Goal: Information Seeking & Learning: Learn about a topic

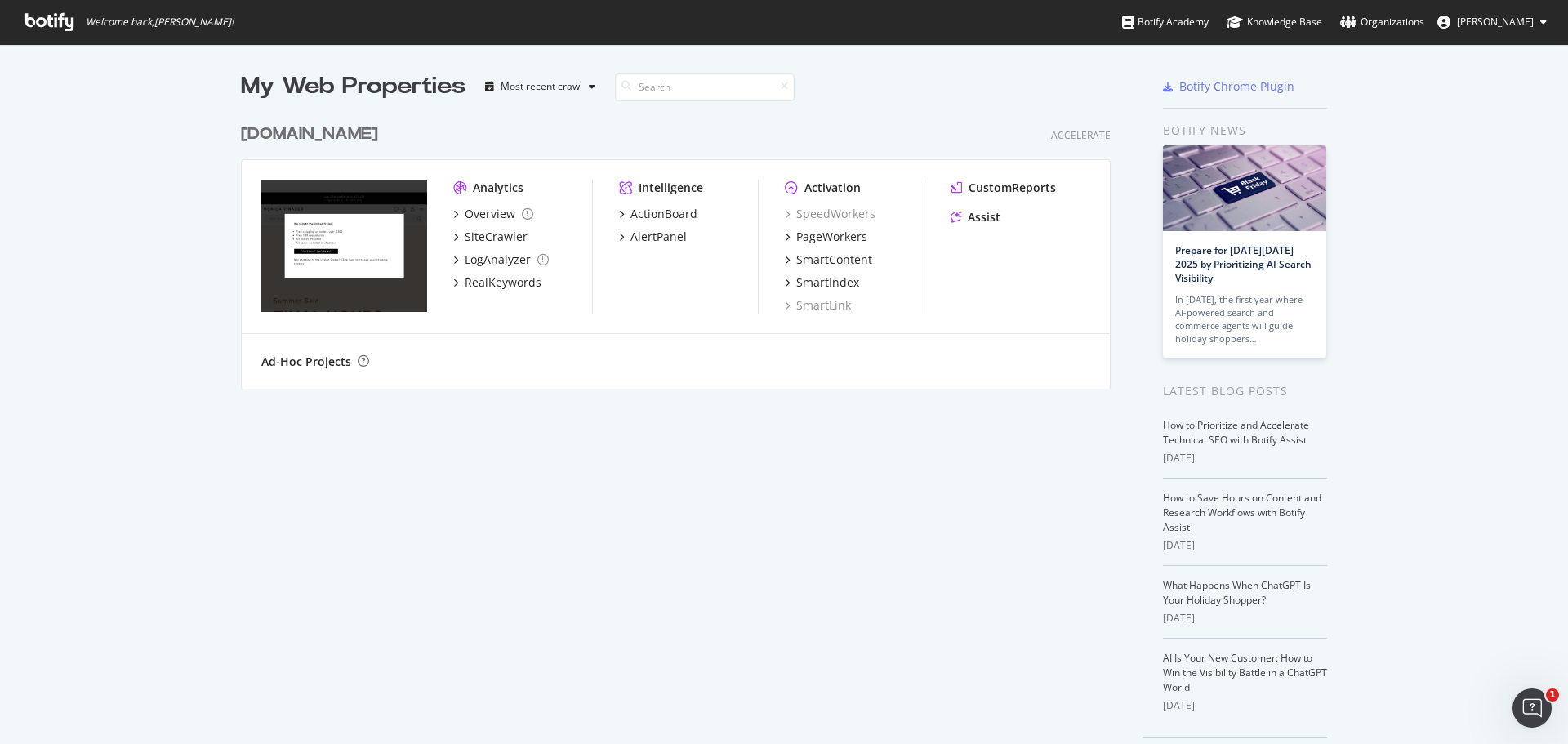
click at [347, 284] on img "grid" at bounding box center [344, 246] width 166 height 133
click at [400, 95] on div "My Web Properties" at bounding box center [353, 87] width 225 height 33
click at [809, 232] on div "PageWorkers" at bounding box center [831, 236] width 71 height 16
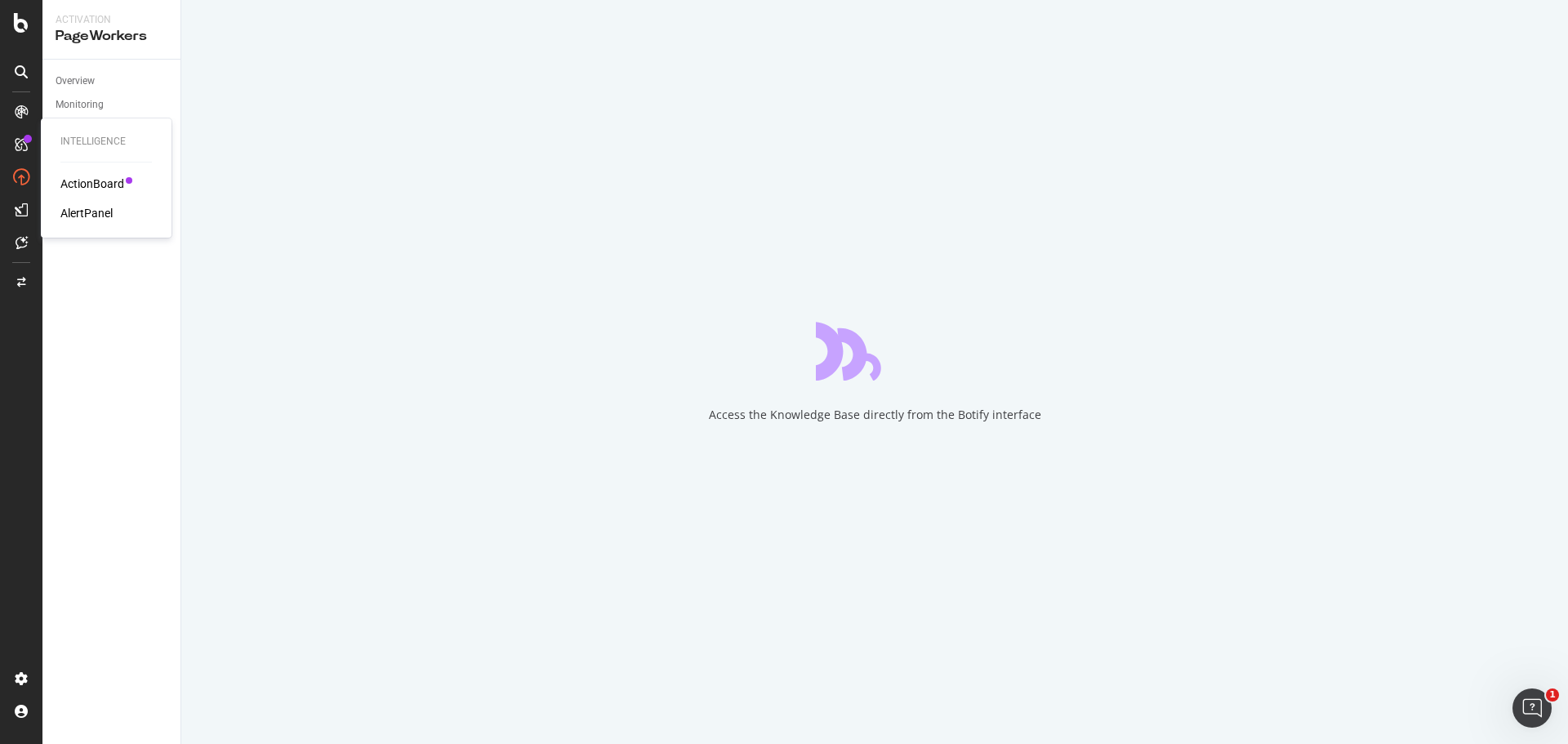
click at [112, 185] on div "ActionBoard" at bounding box center [92, 183] width 64 height 16
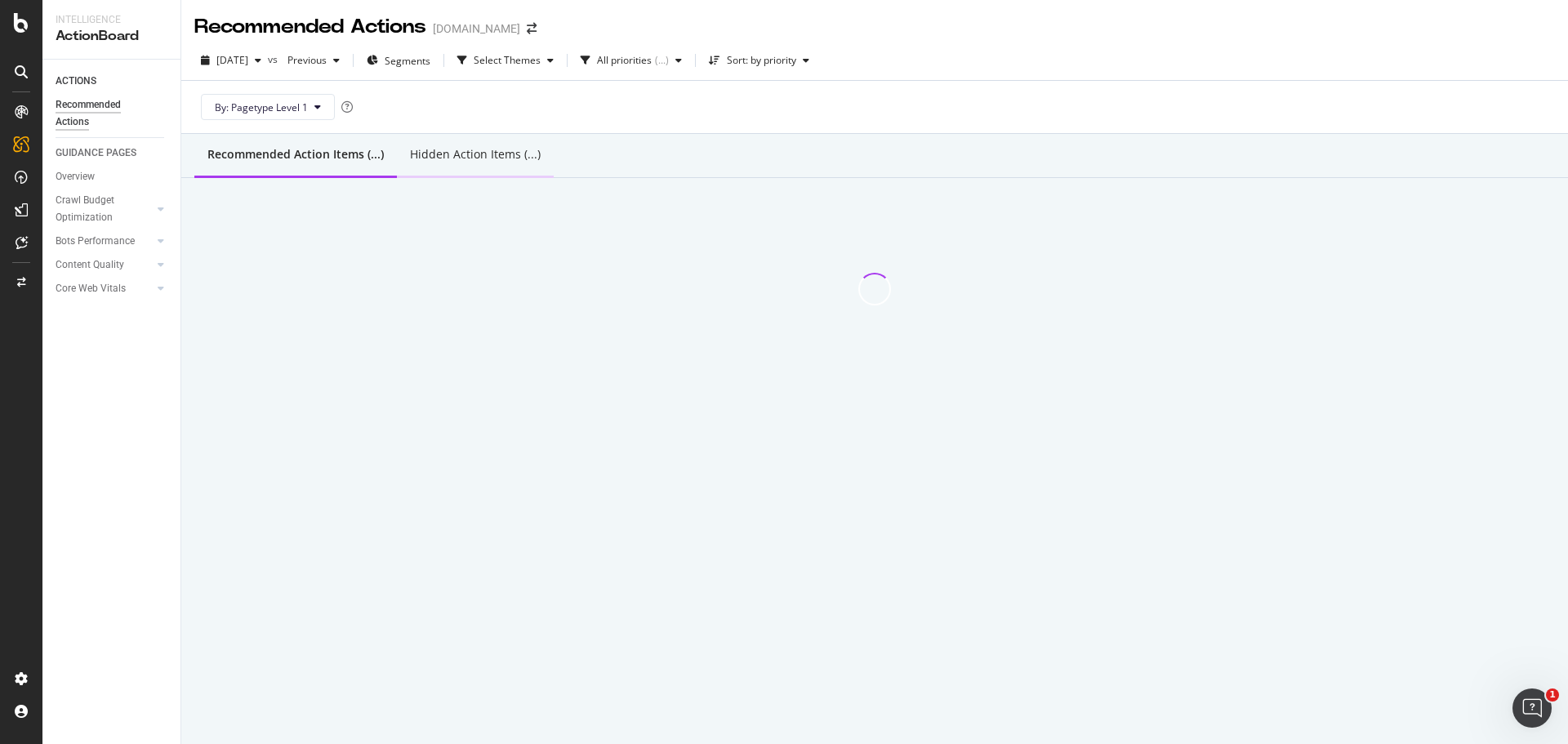
click at [464, 165] on div "Hidden Action Items (...)" at bounding box center [475, 156] width 157 height 45
click at [281, 164] on div "Recommended Action Items (...)" at bounding box center [294, 156] width 199 height 45
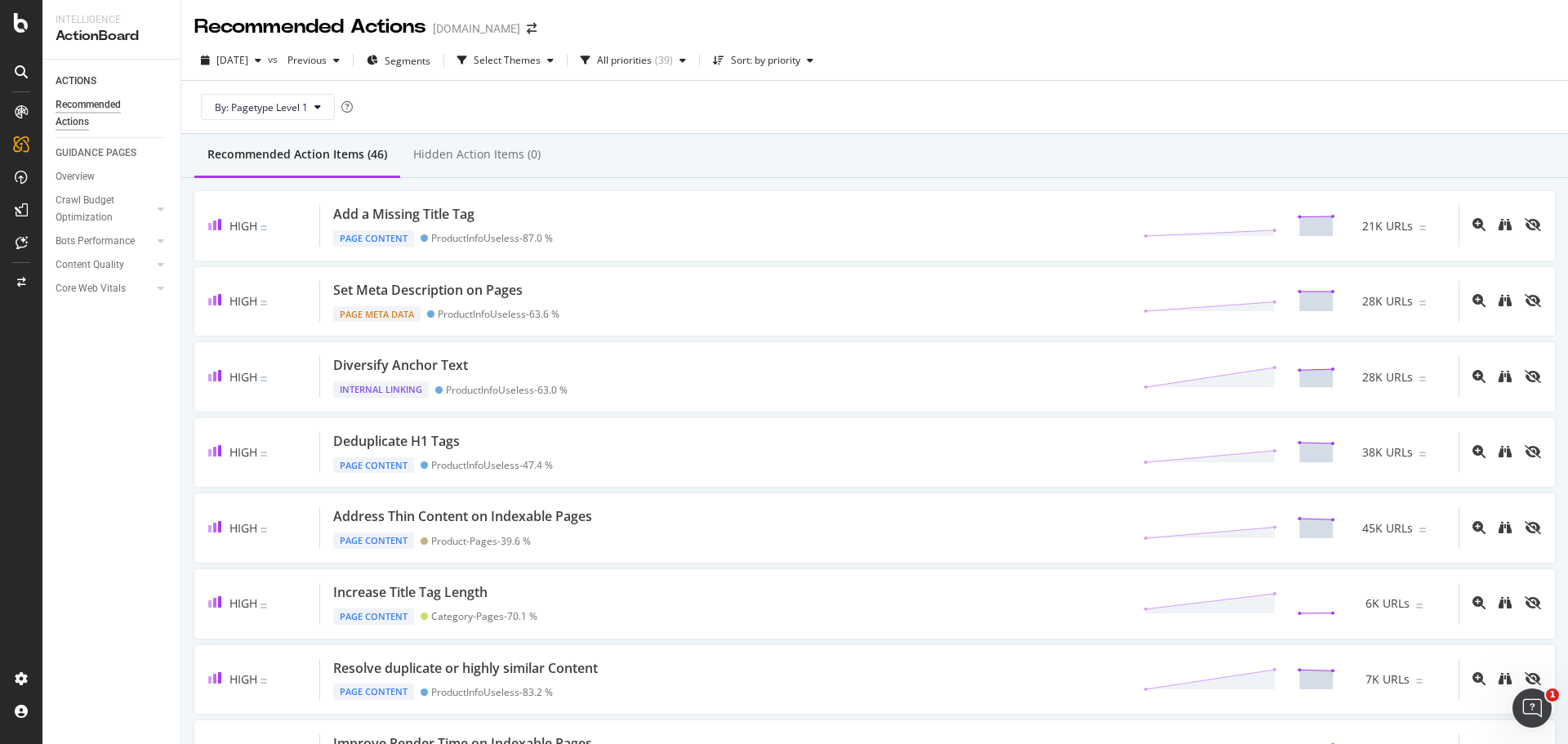
click at [23, 117] on icon at bounding box center [20, 111] width 13 height 13
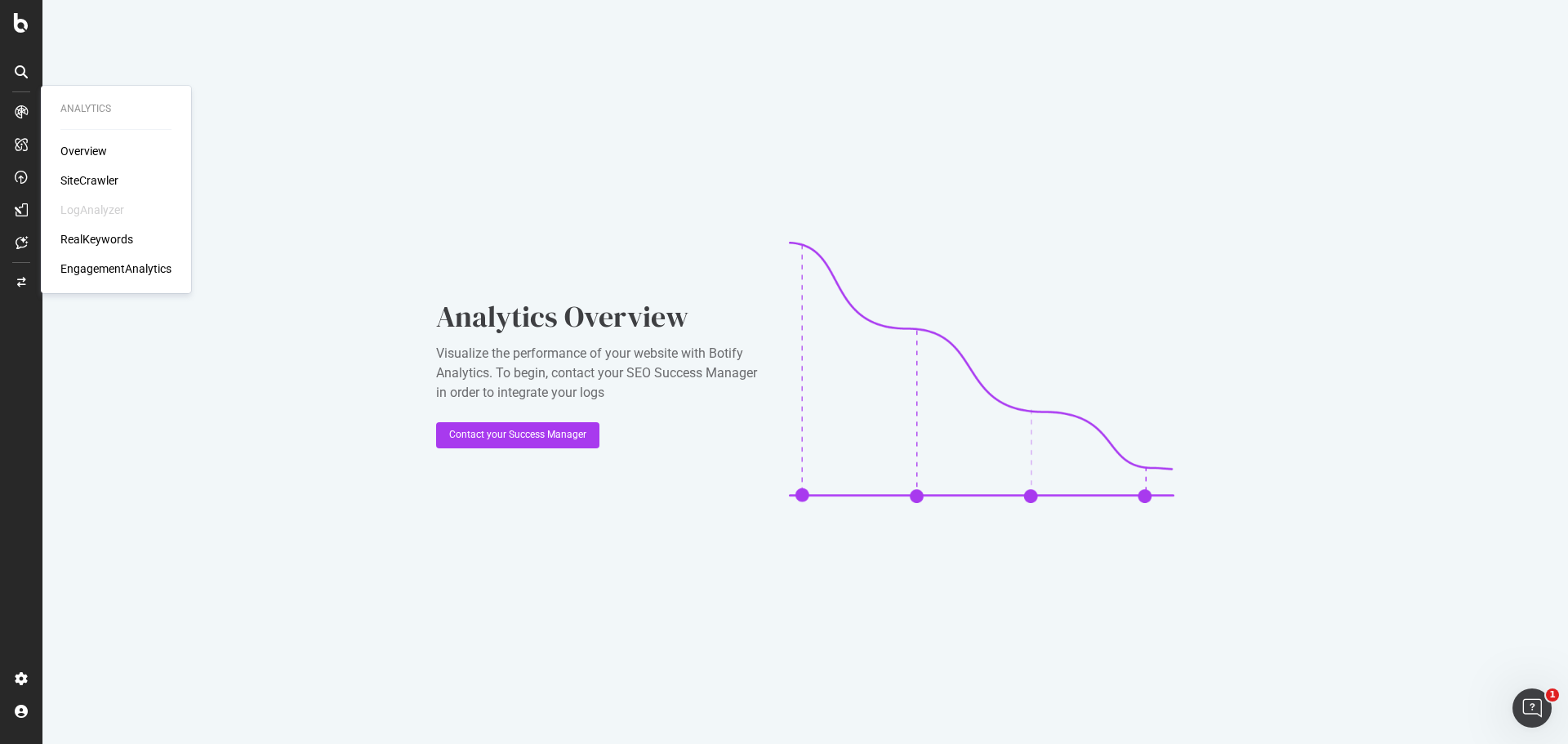
click at [77, 154] on div "Overview" at bounding box center [83, 151] width 46 height 16
click at [79, 179] on div "SiteCrawler" at bounding box center [89, 180] width 58 height 16
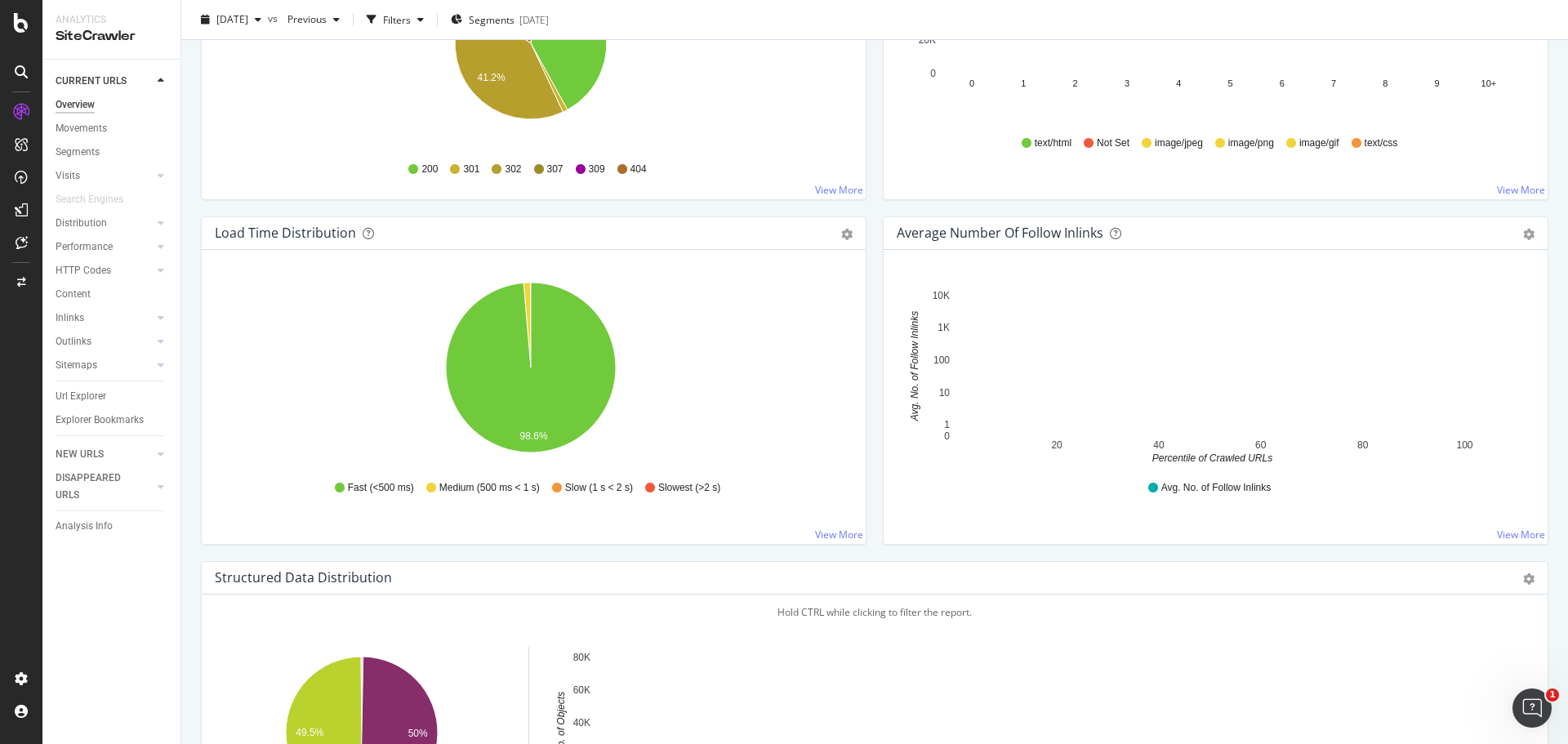
scroll to position [1387, 0]
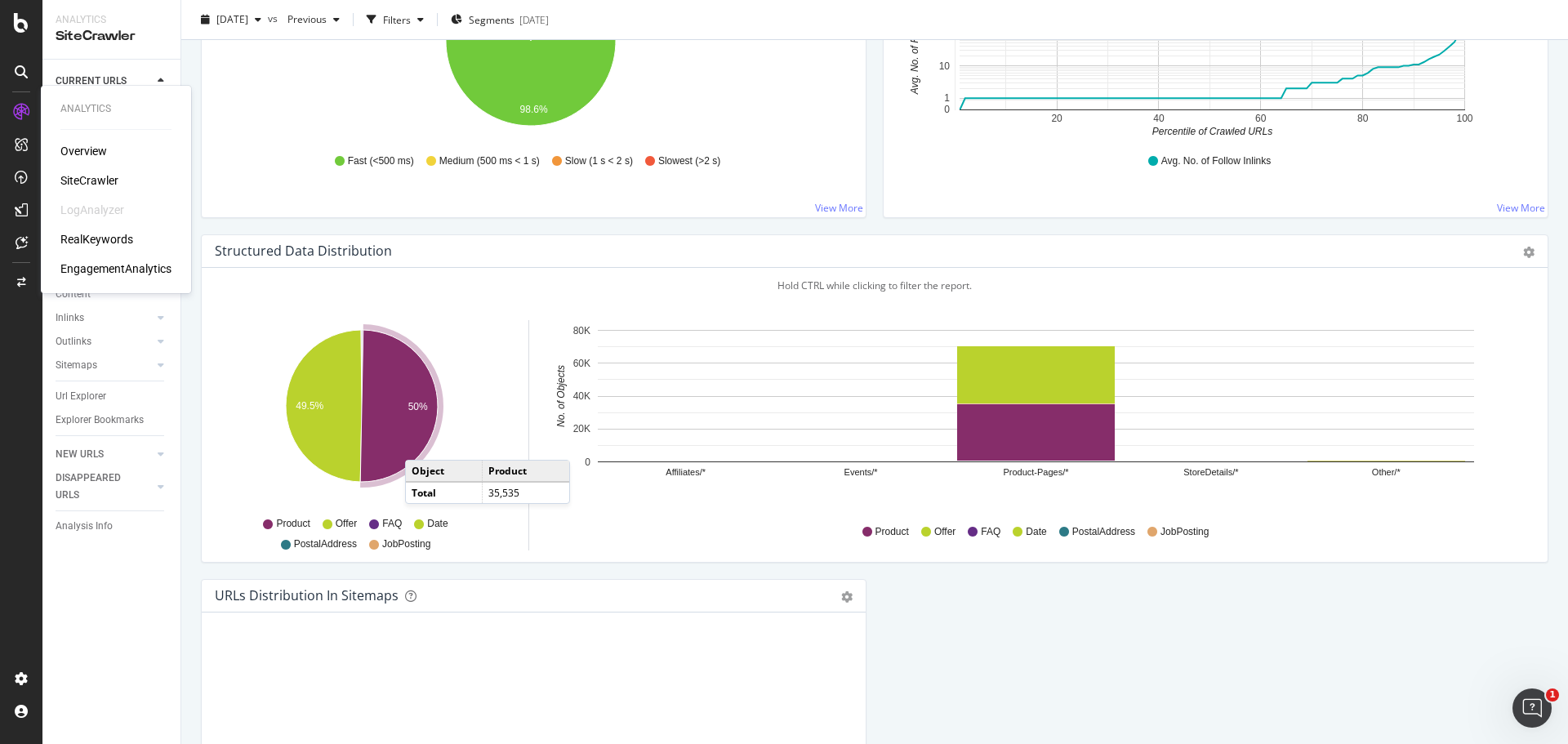
click at [96, 244] on div "RealKeywords" at bounding box center [96, 239] width 73 height 16
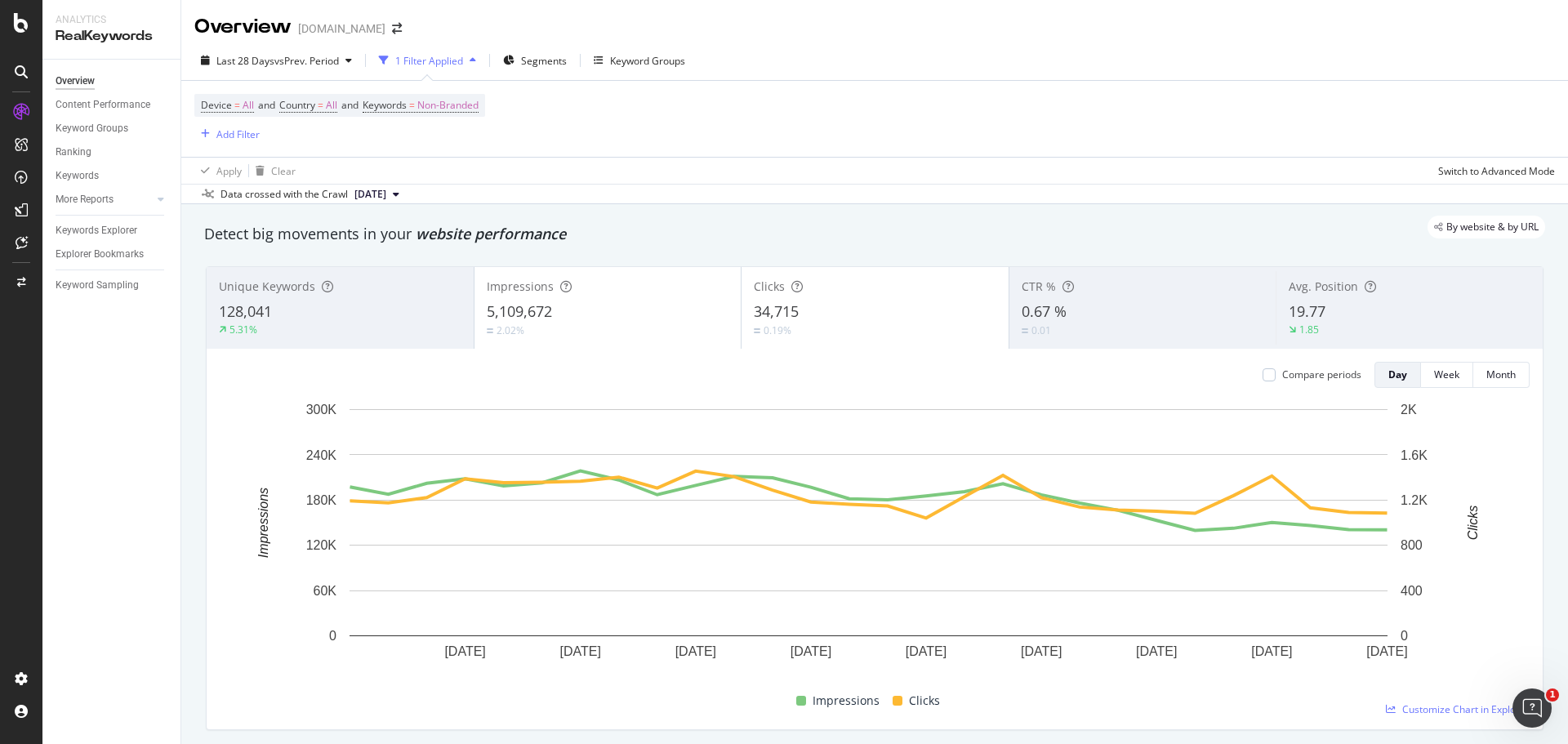
drag, startPoint x: 96, startPoint y: 108, endPoint x: 123, endPoint y: 75, distance: 42.6
click at [96, 110] on div "Content Performance" at bounding box center [103, 105] width 95 height 17
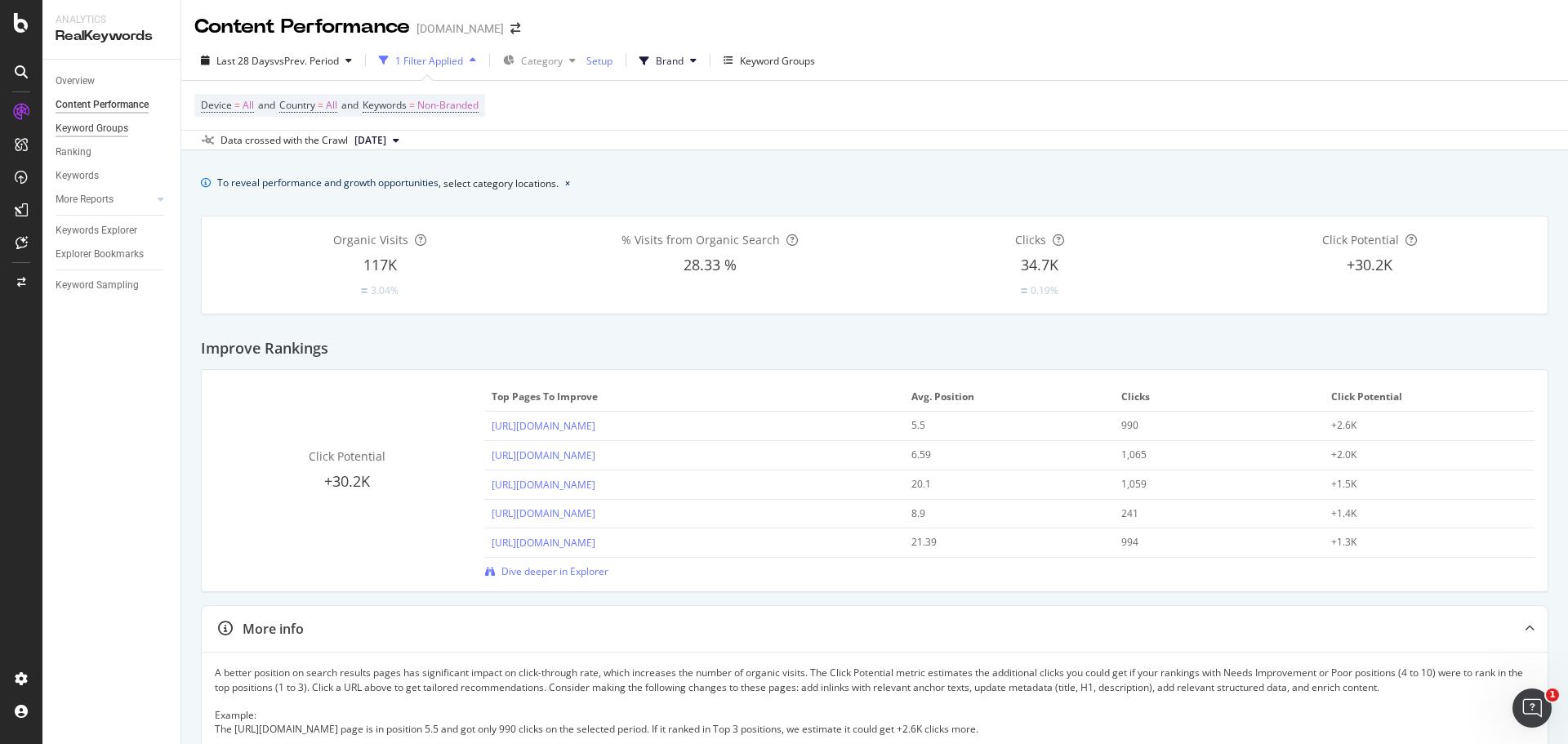
click at [117, 130] on div "Keyword Groups" at bounding box center [91, 129] width 73 height 17
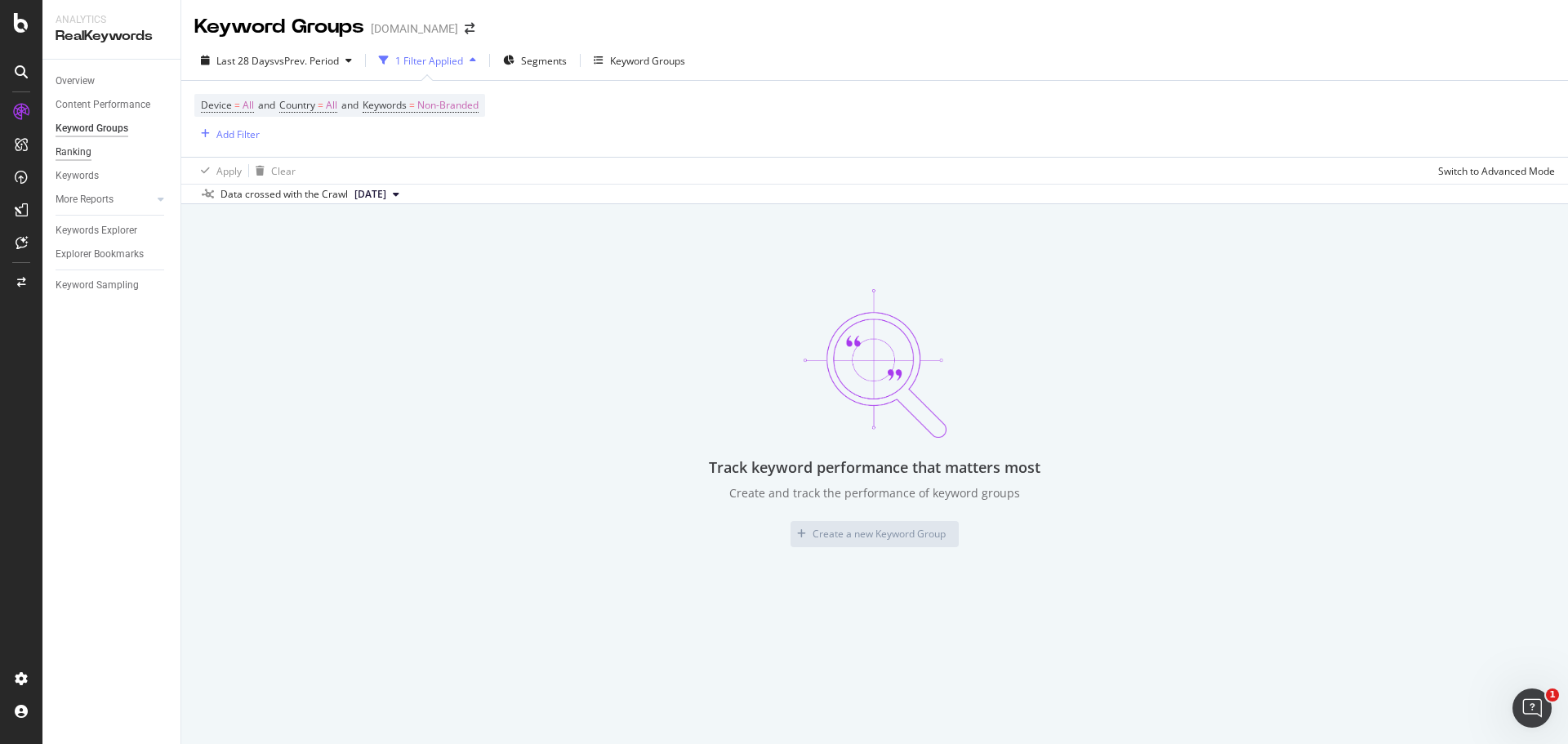
click at [83, 151] on div "Ranking" at bounding box center [73, 152] width 36 height 17
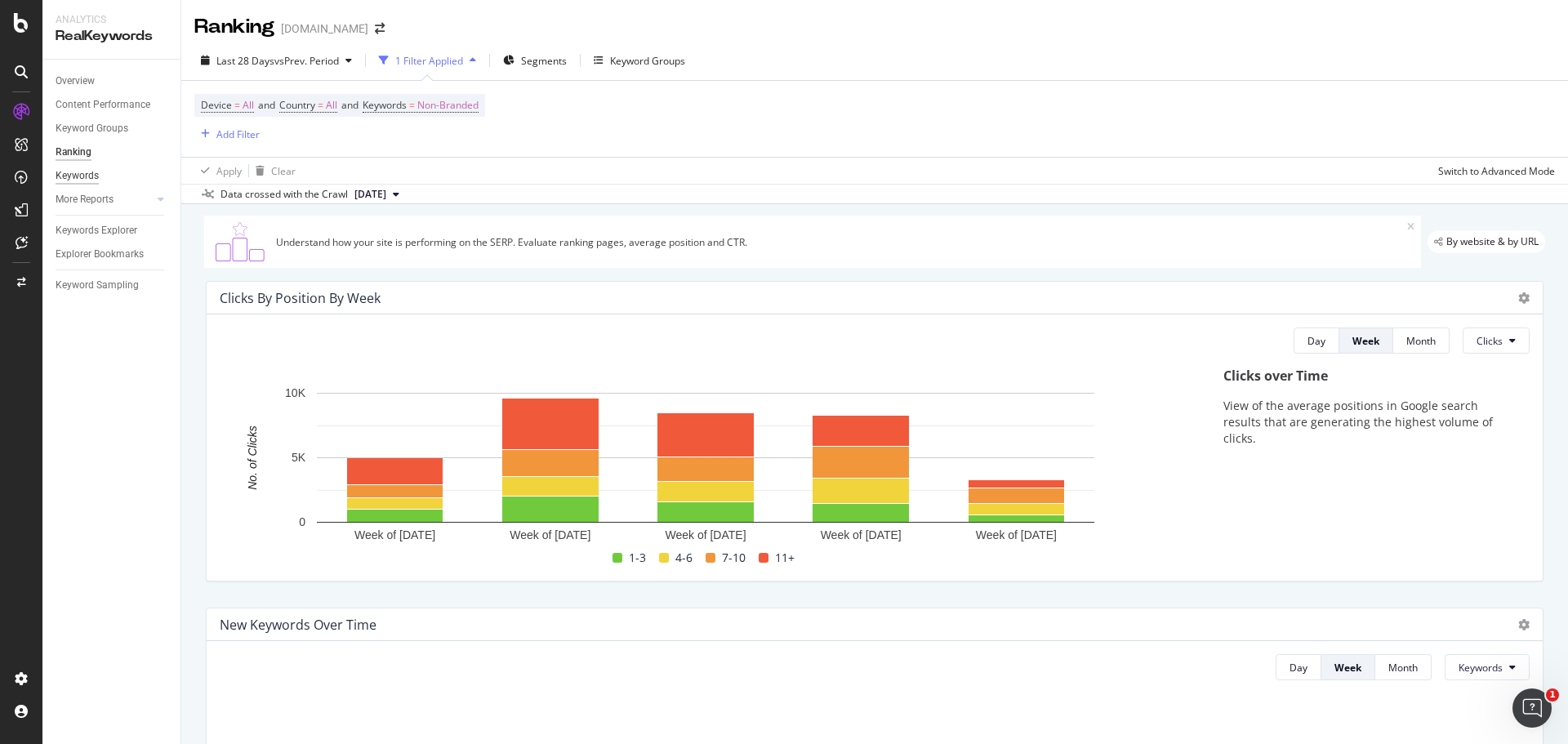
click at [72, 174] on div "Keywords" at bounding box center [76, 176] width 44 height 17
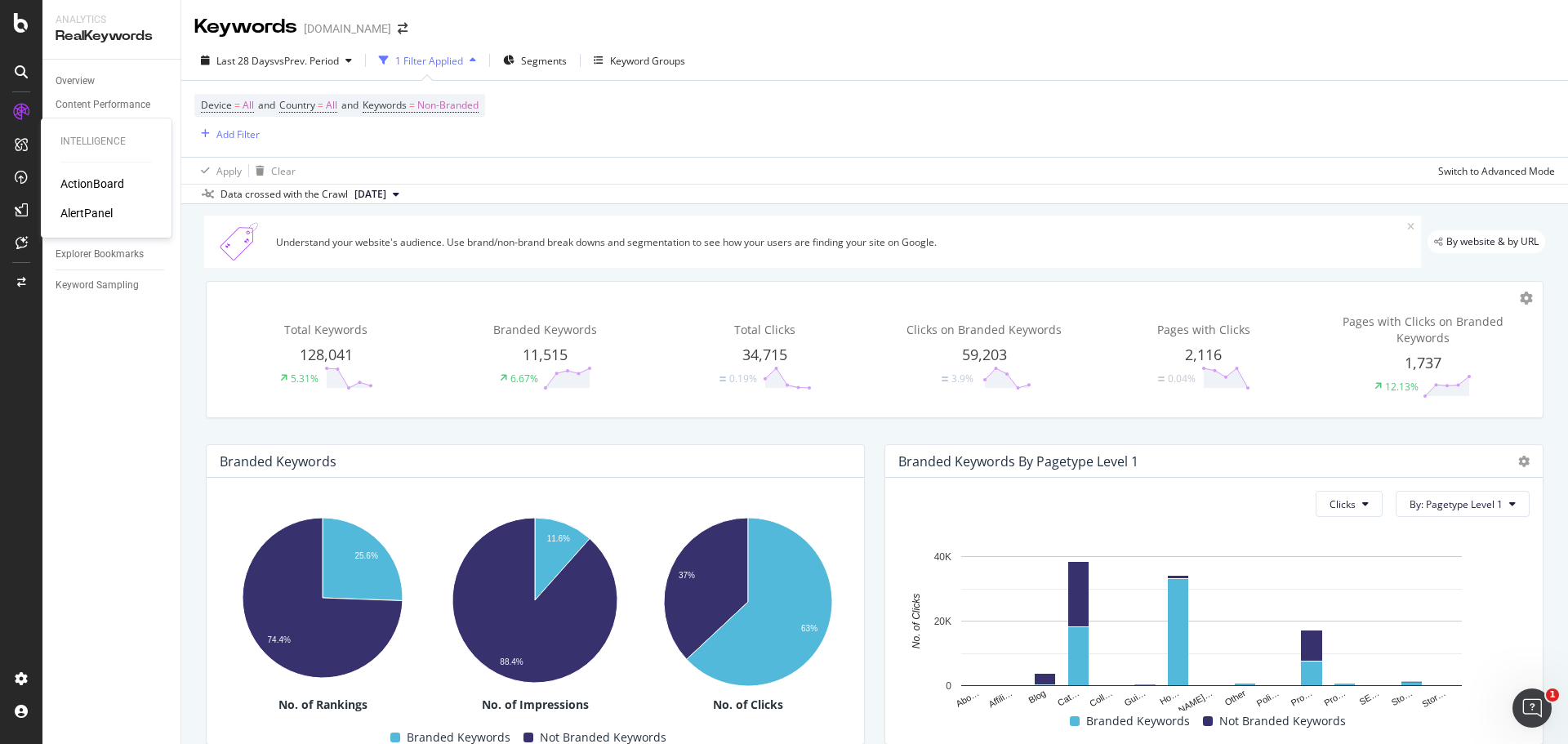
click at [85, 183] on div "ActionBoard" at bounding box center [92, 183] width 64 height 16
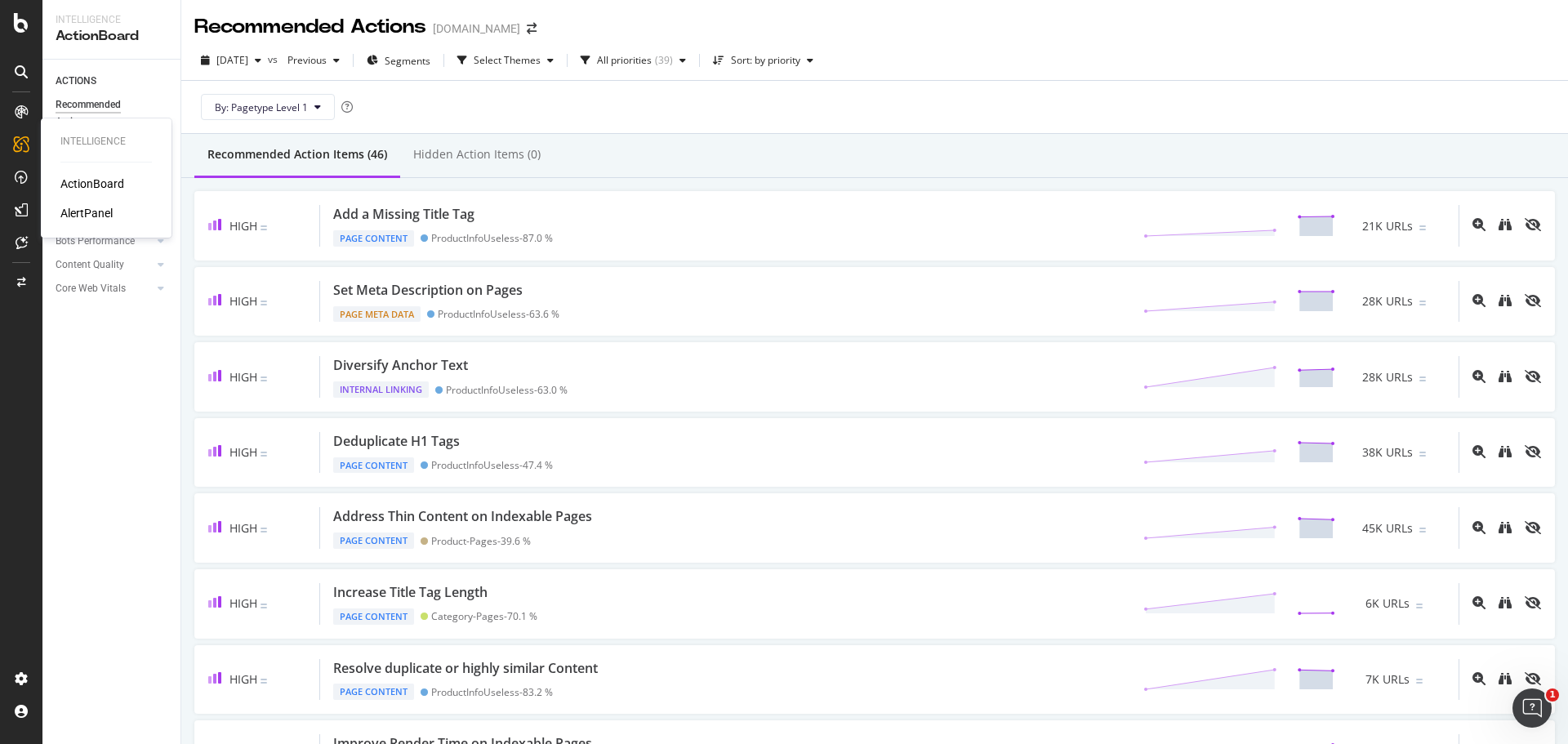
click at [96, 222] on div "AlertPanel" at bounding box center [86, 213] width 52 height 16
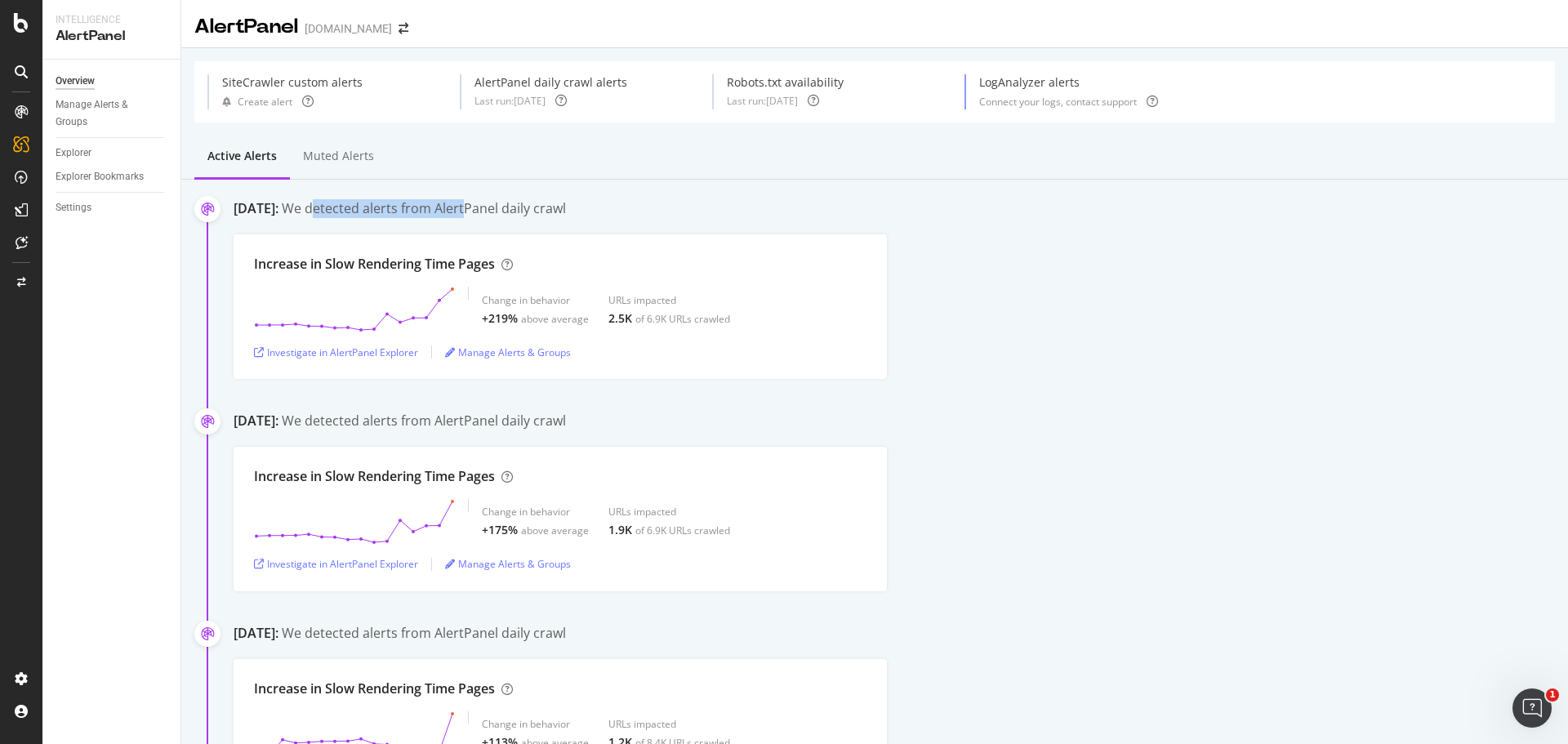
drag, startPoint x: 404, startPoint y: 211, endPoint x: 574, endPoint y: 209, distance: 170.0
click at [566, 209] on div "We detected alerts from AlertPanel daily crawl" at bounding box center [424, 208] width 285 height 18
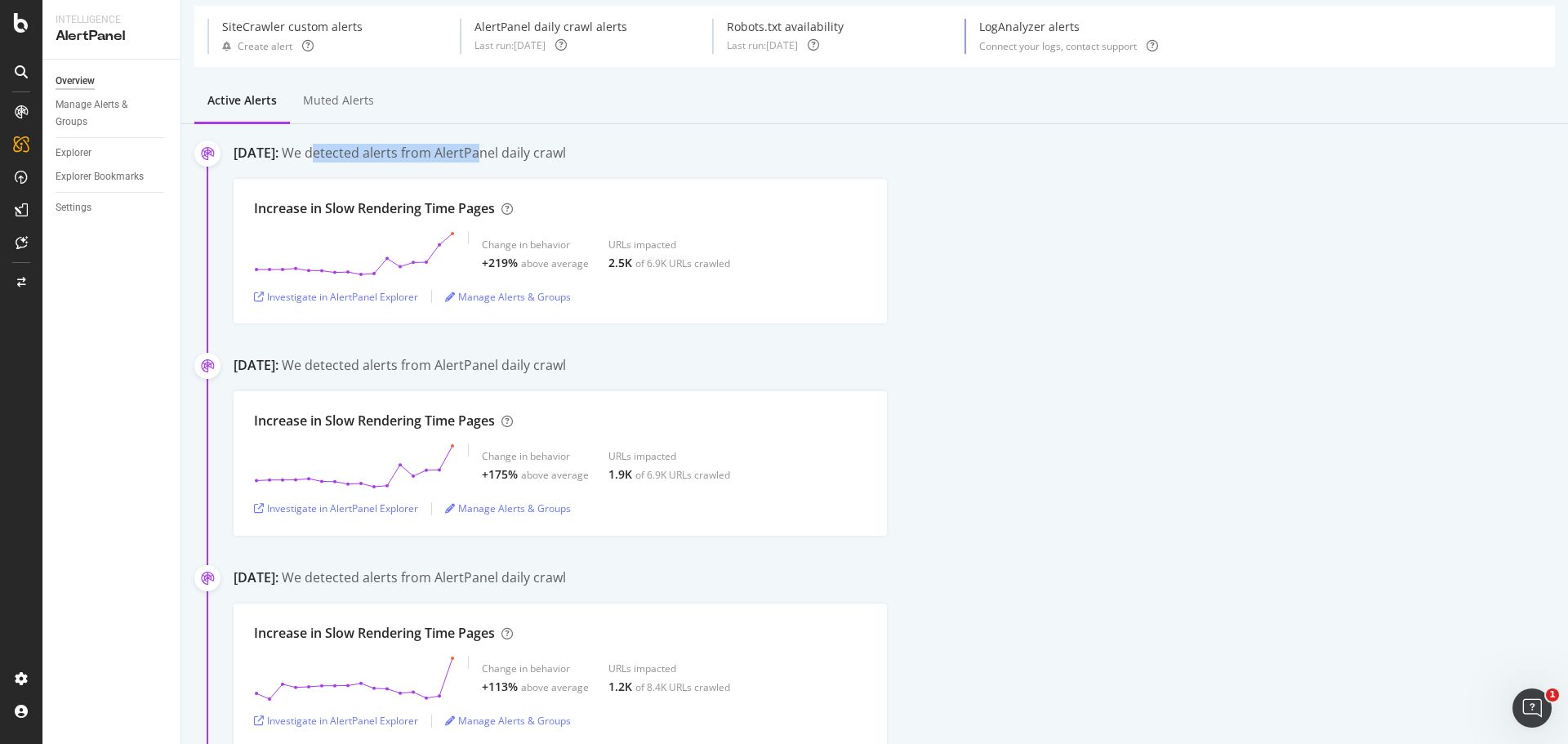
scroll to position [164, 0]
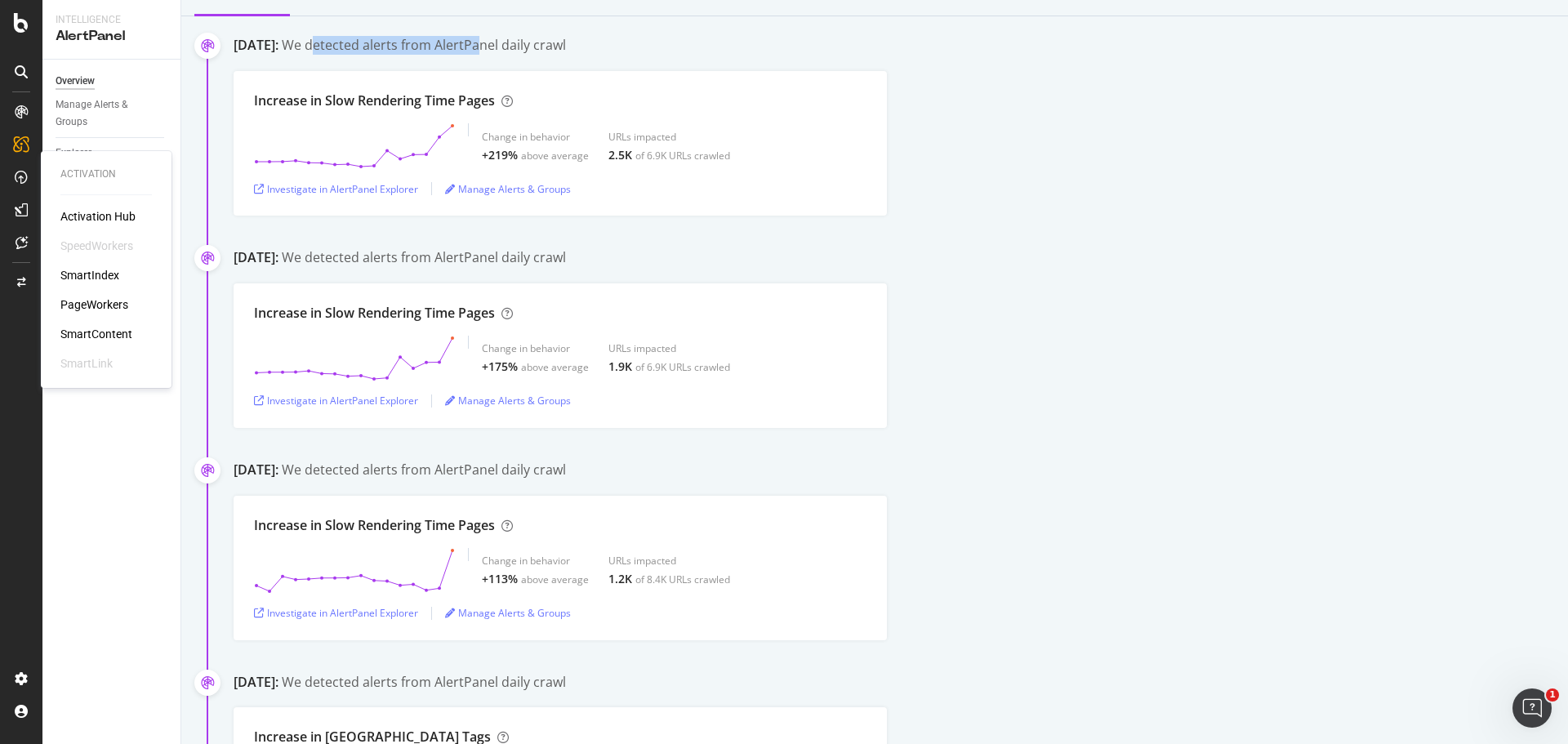
click at [77, 222] on div "Activation Hub" at bounding box center [98, 216] width 75 height 16
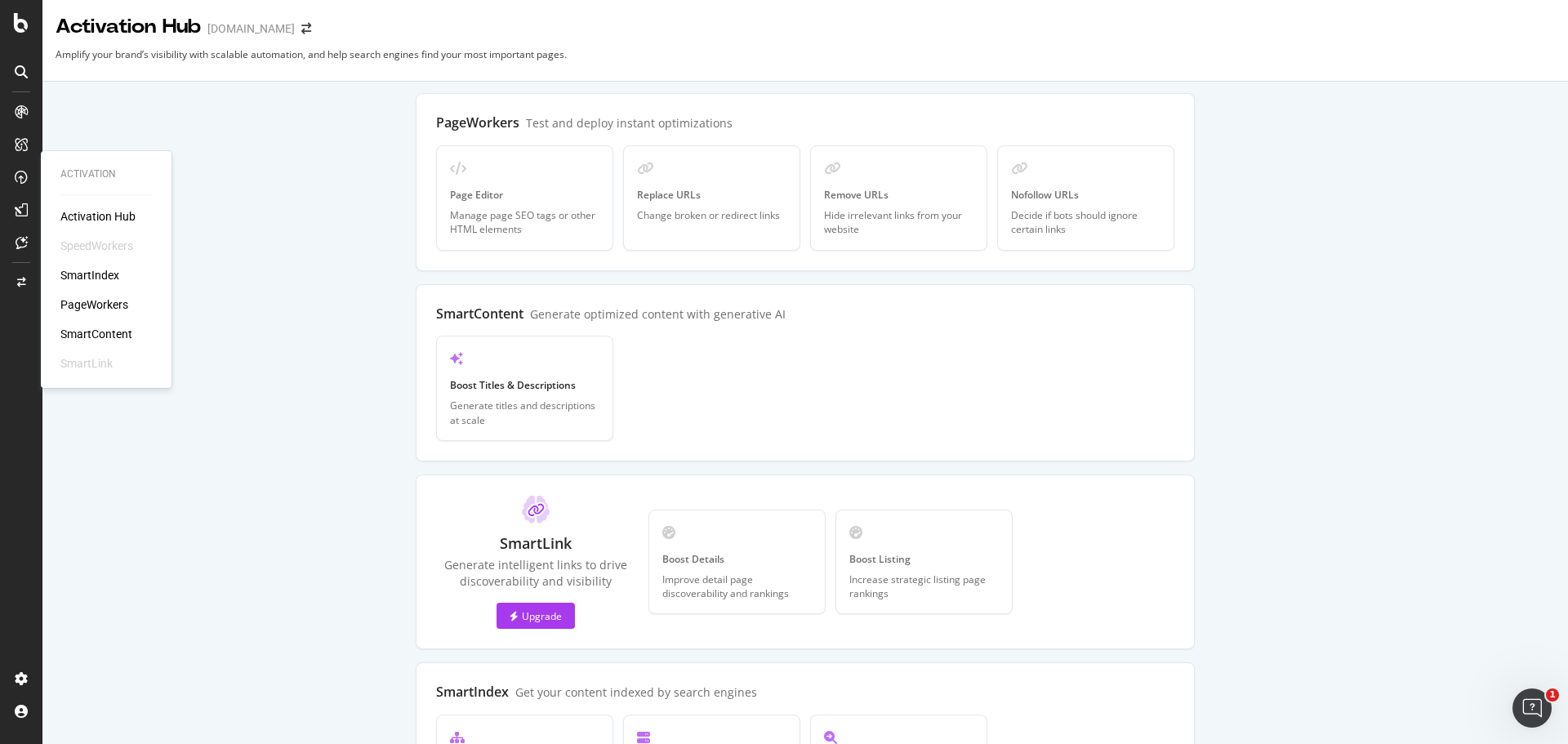
click at [99, 278] on div "SmartIndex" at bounding box center [89, 275] width 59 height 16
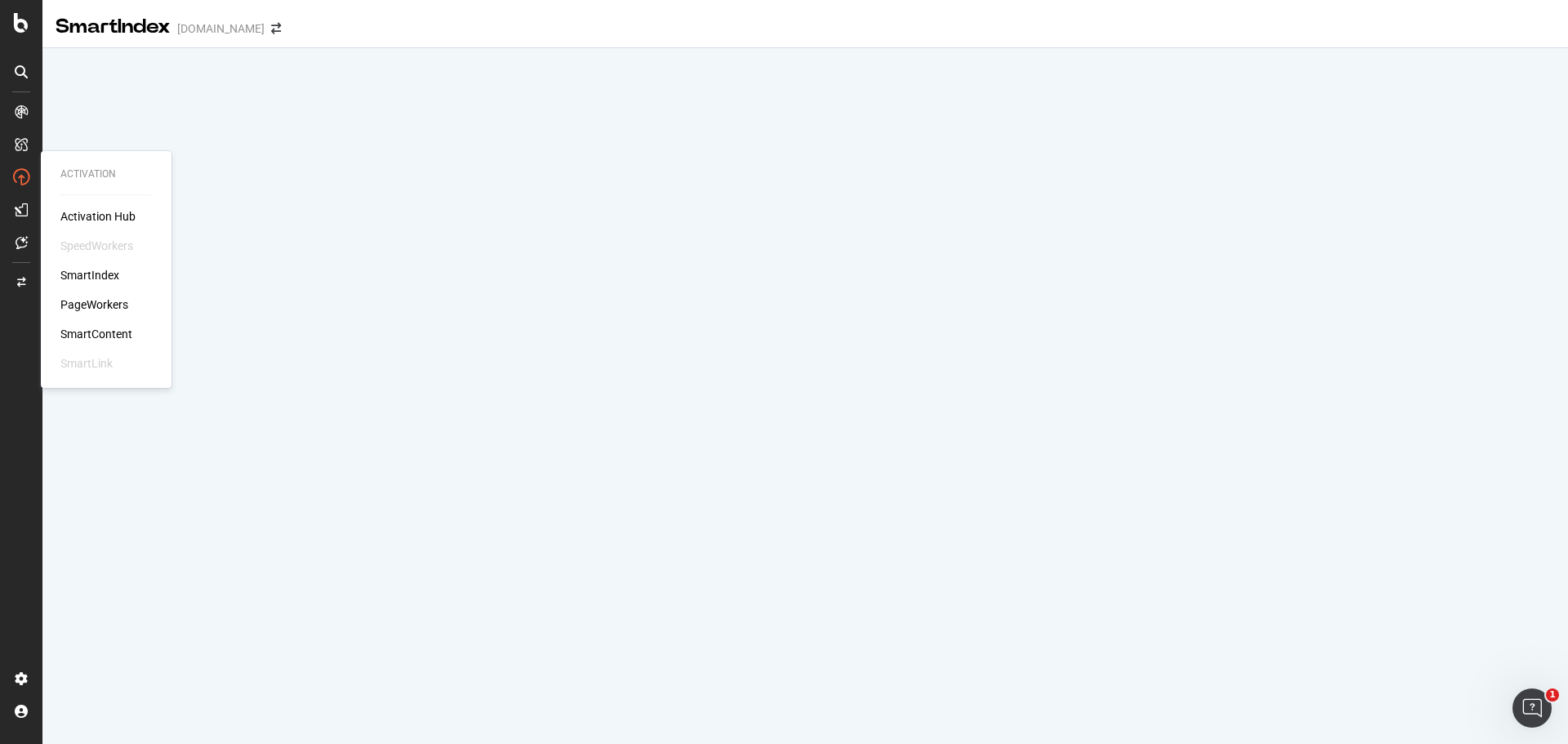
click at [107, 220] on div "Activation Hub" at bounding box center [98, 216] width 75 height 16
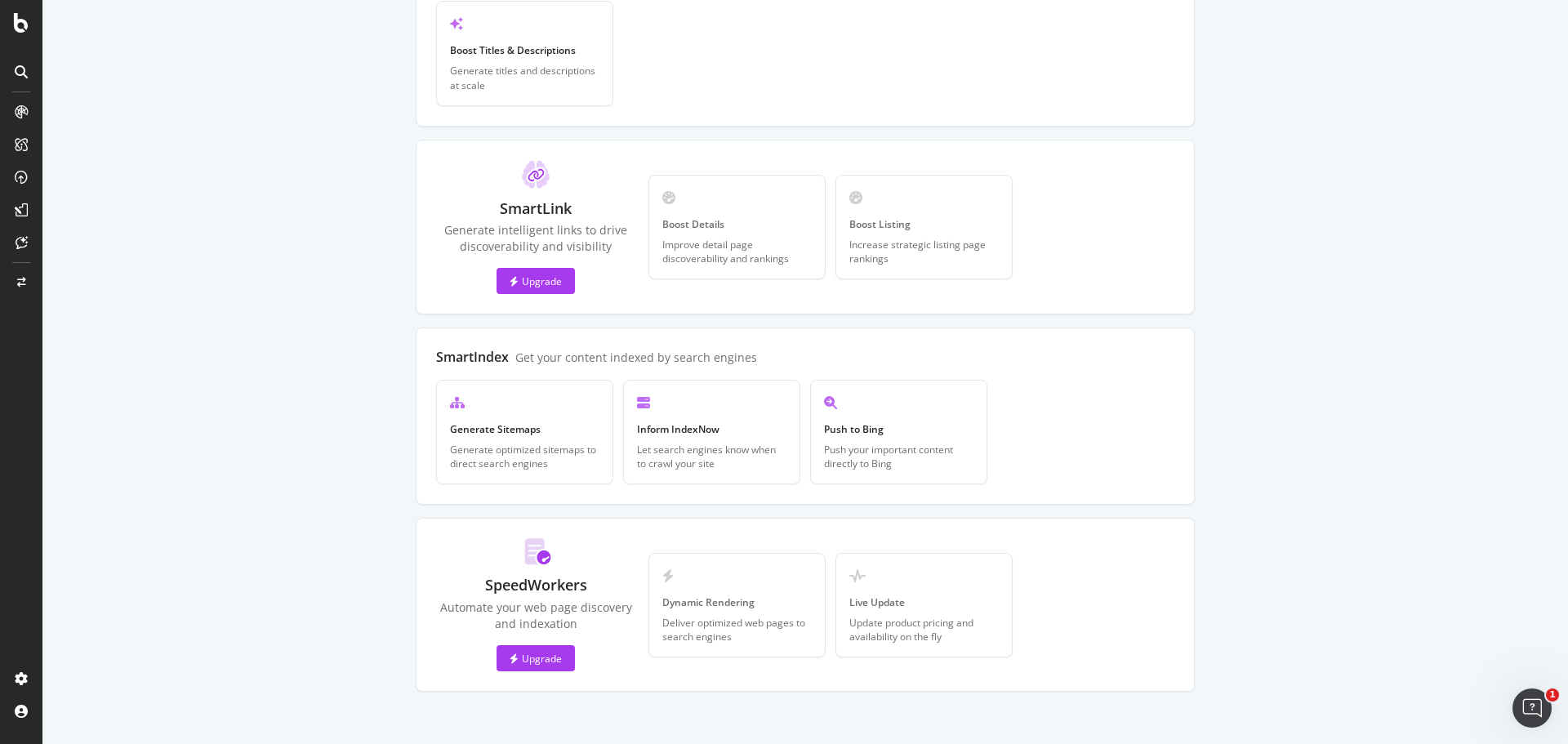
scroll to position [340, 0]
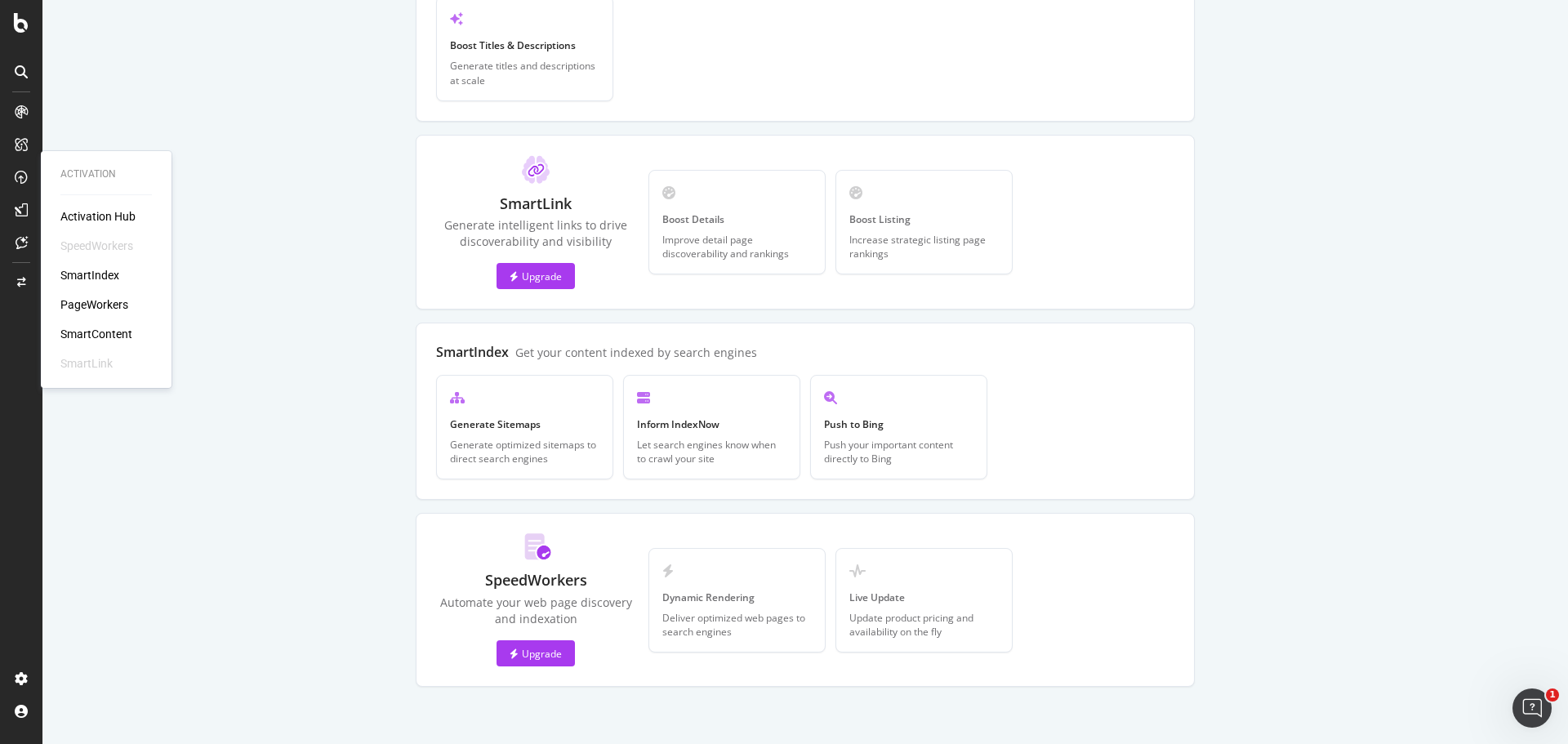
click at [97, 268] on div "SmartIndex" at bounding box center [89, 275] width 59 height 16
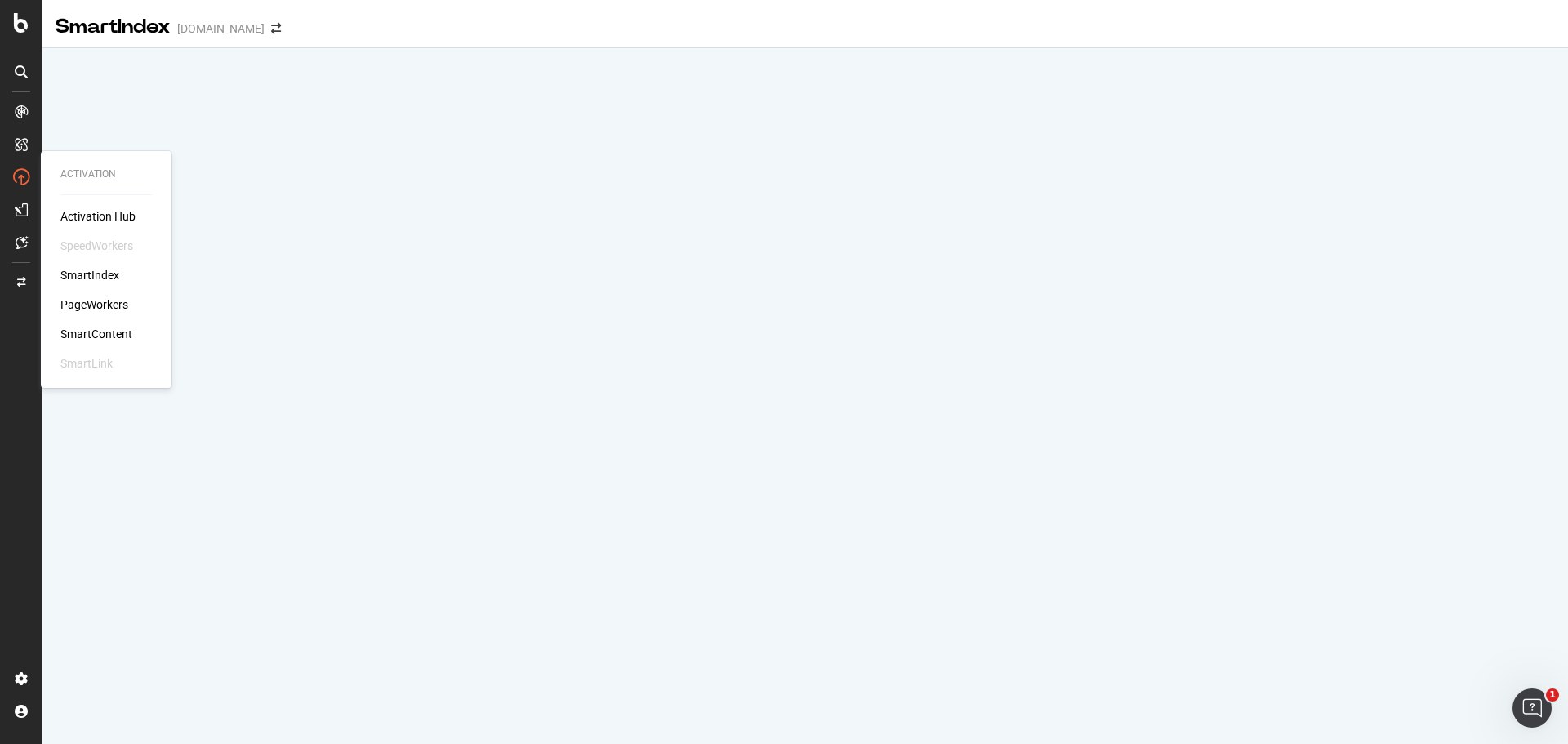
click at [124, 308] on div "PageWorkers" at bounding box center [94, 304] width 68 height 16
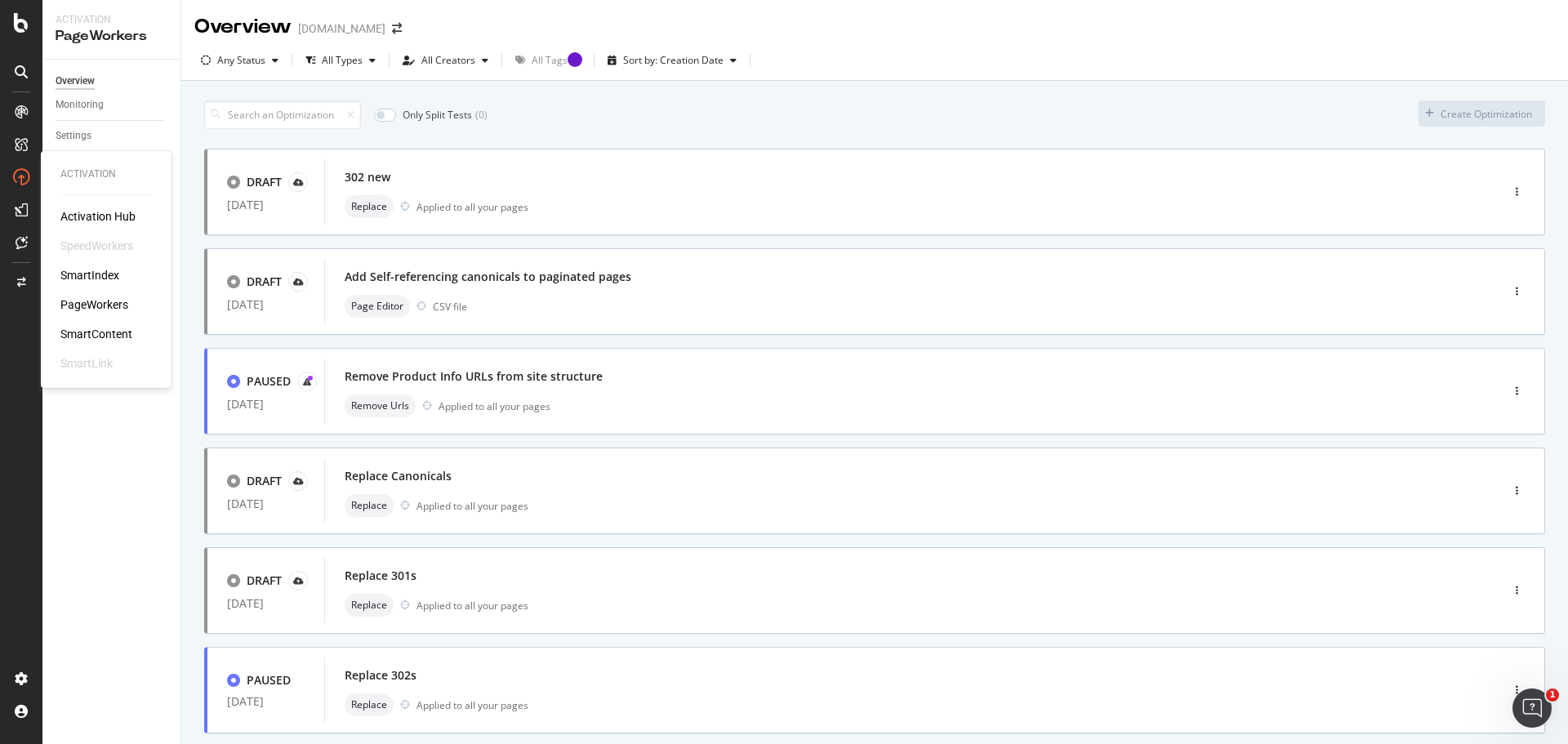
click at [89, 334] on div "SmartContent" at bounding box center [96, 334] width 72 height 16
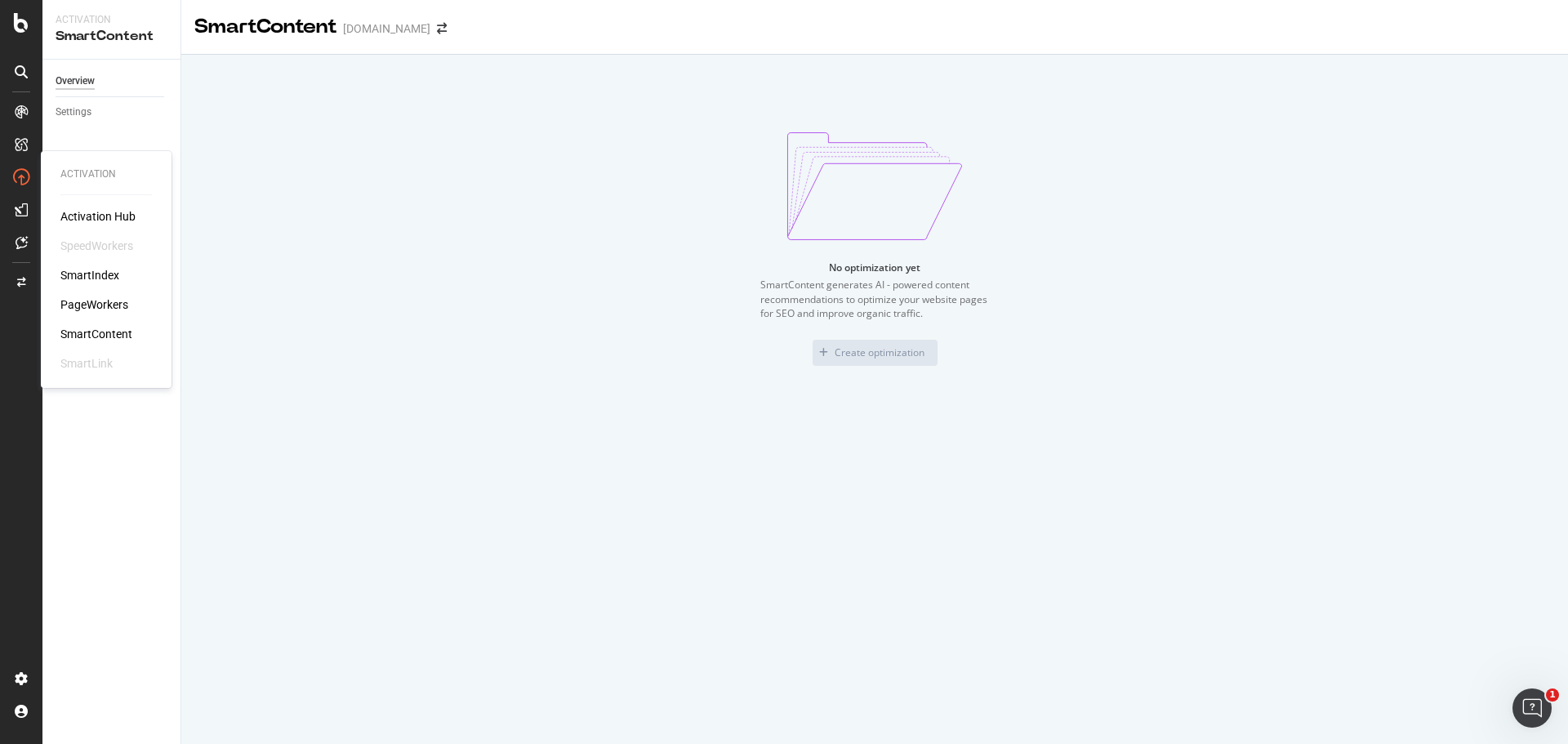
click at [90, 305] on div "PageWorkers" at bounding box center [94, 304] width 68 height 16
